Goal: Task Accomplishment & Management: Use online tool/utility

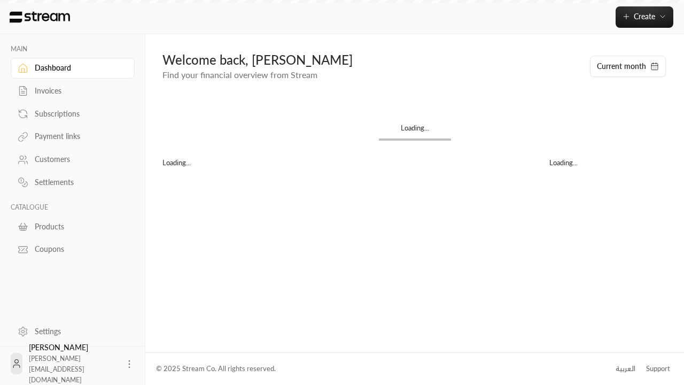
click at [71, 226] on div "Products" at bounding box center [78, 226] width 87 height 11
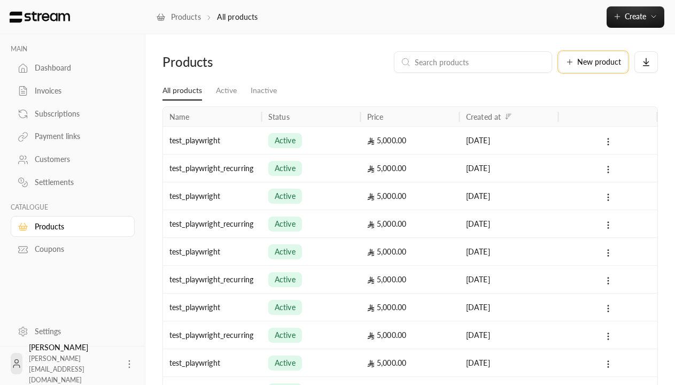
click at [593, 62] on span "New product" at bounding box center [599, 61] width 44 height 7
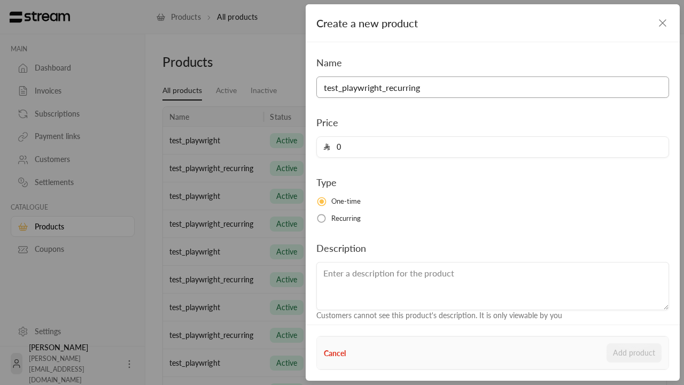
type input "test_playwright_recurring"
type input "5000"
click at [635, 353] on button "Add product" at bounding box center [634, 352] width 55 height 19
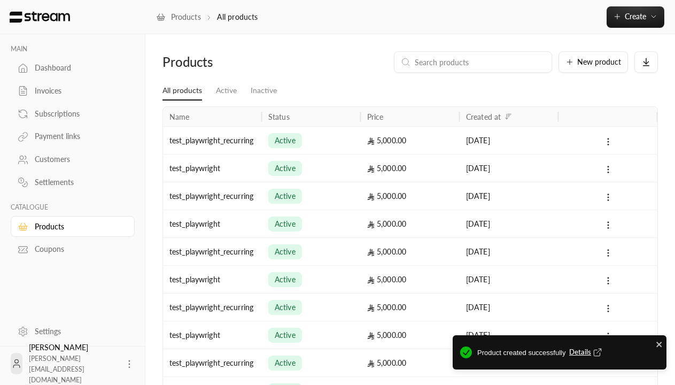
click at [586, 352] on span "Details" at bounding box center [586, 352] width 35 height 11
